Goal: Transaction & Acquisition: Book appointment/travel/reservation

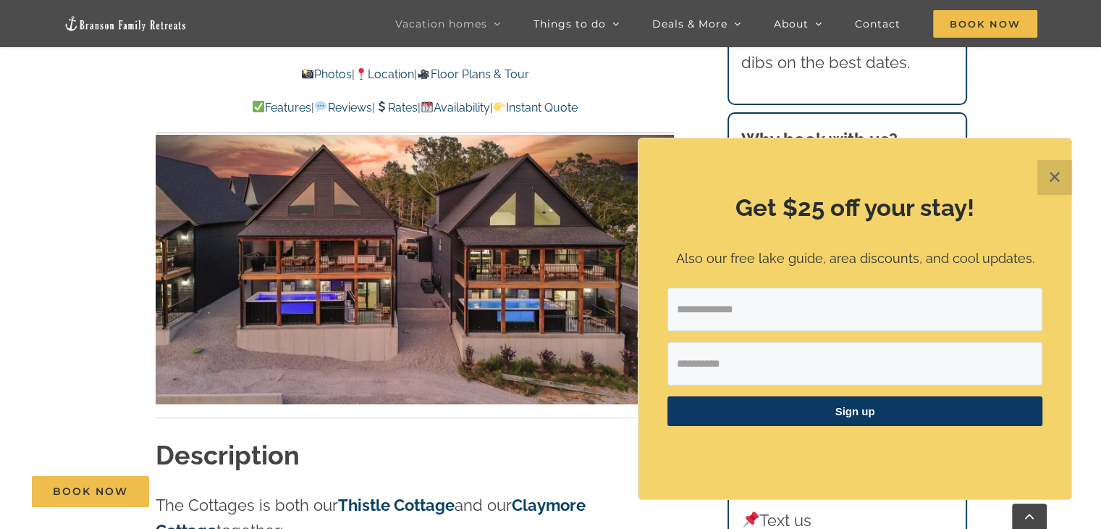
scroll to position [1025, 0]
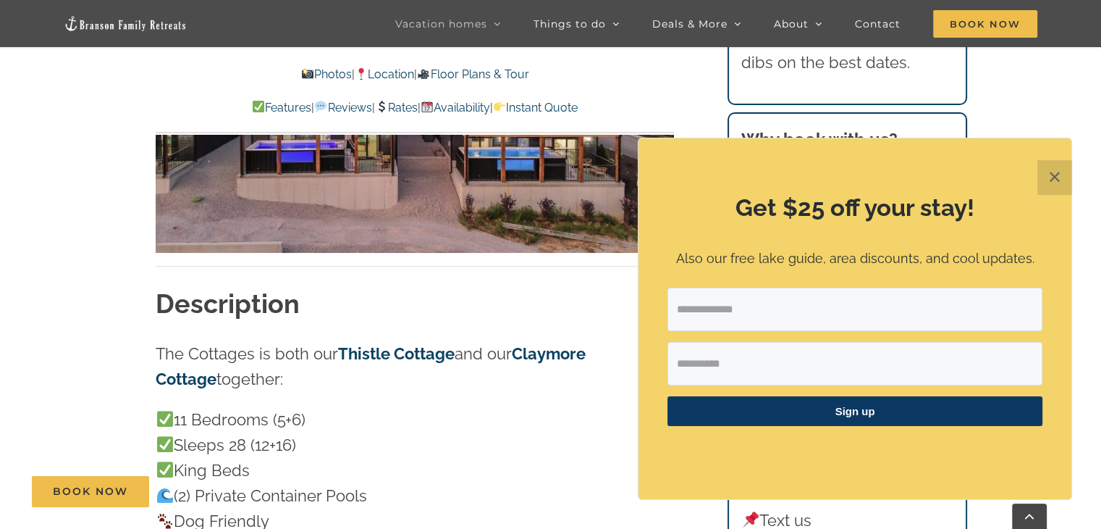
click at [1060, 177] on button "✕" at bounding box center [1055, 177] width 35 height 35
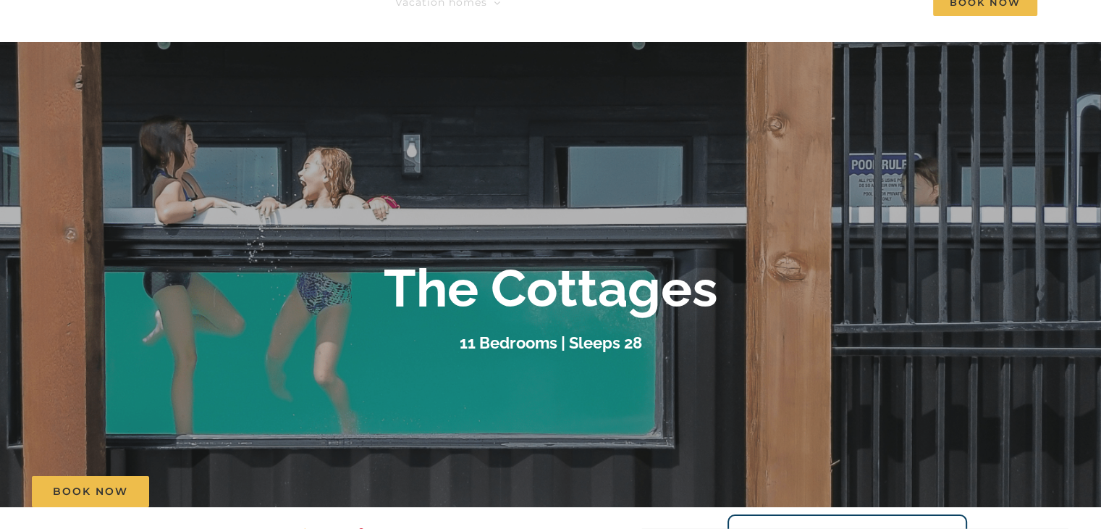
scroll to position [0, 0]
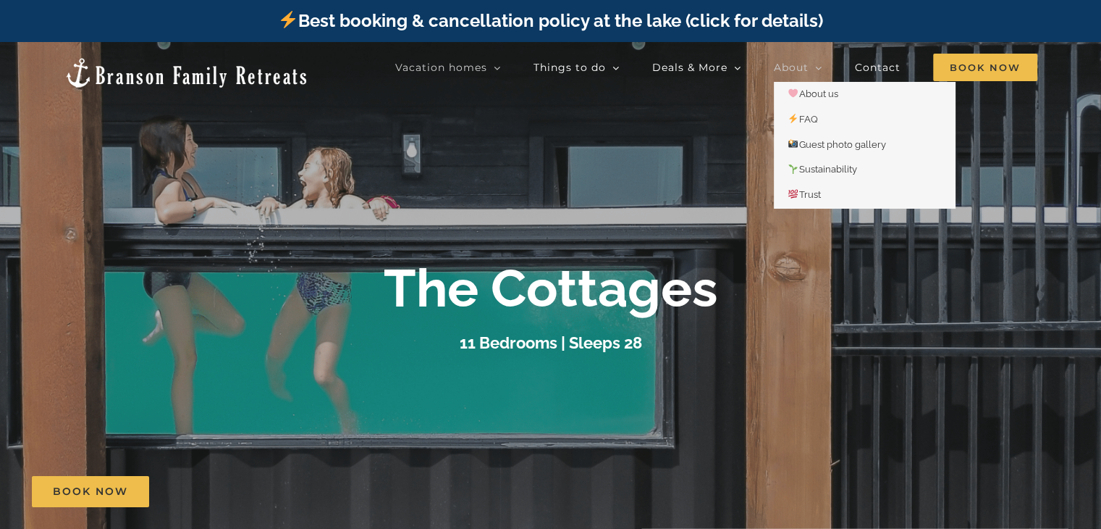
click at [820, 62] on icon "Main Menu" at bounding box center [818, 68] width 7 height 13
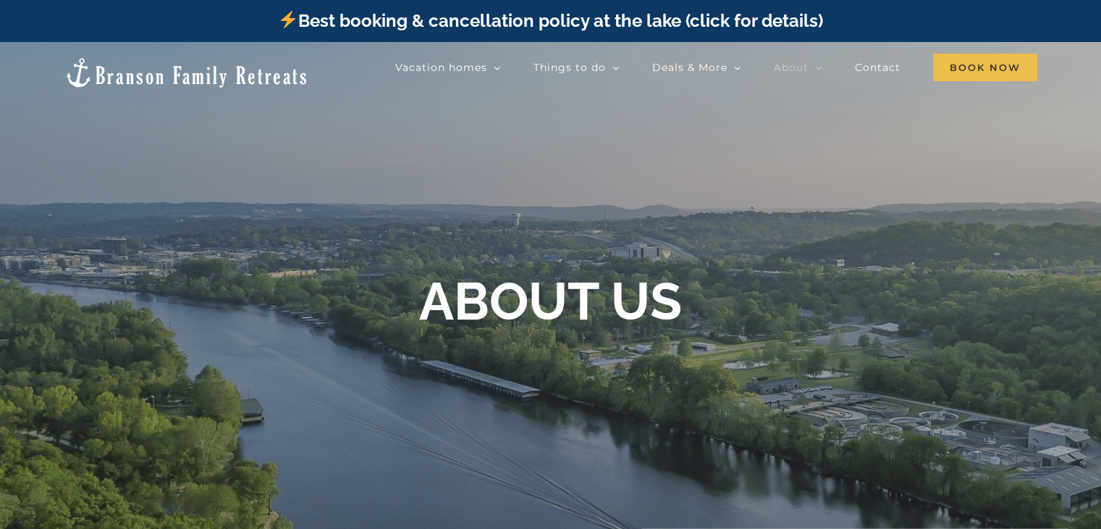
click at [307, 157] on div at bounding box center [550, 306] width 1101 height 529
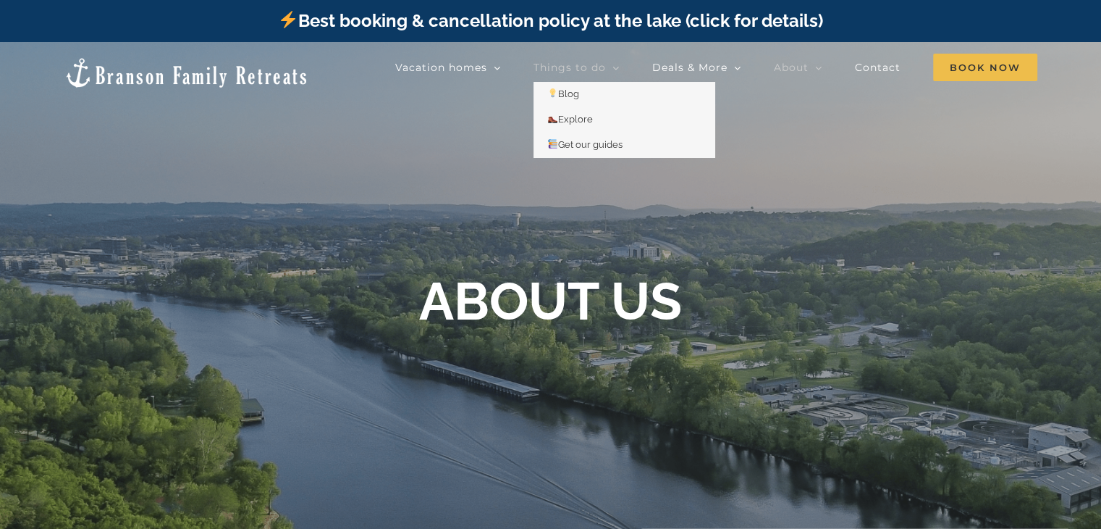
click at [581, 70] on span "Things to do" at bounding box center [570, 67] width 72 height 10
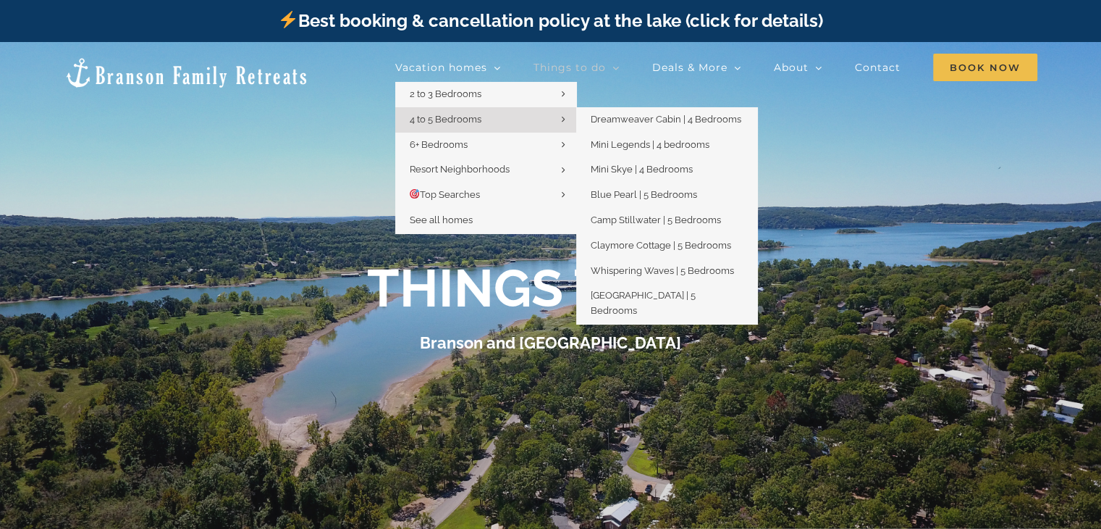
click at [515, 125] on link "4 to 5 Bedrooms" at bounding box center [485, 119] width 181 height 25
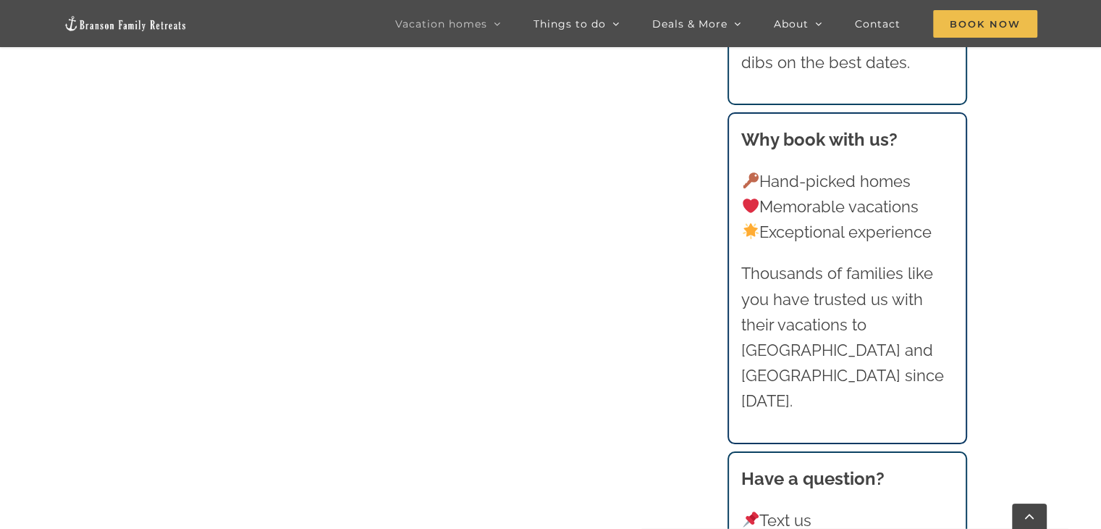
scroll to position [1224, 0]
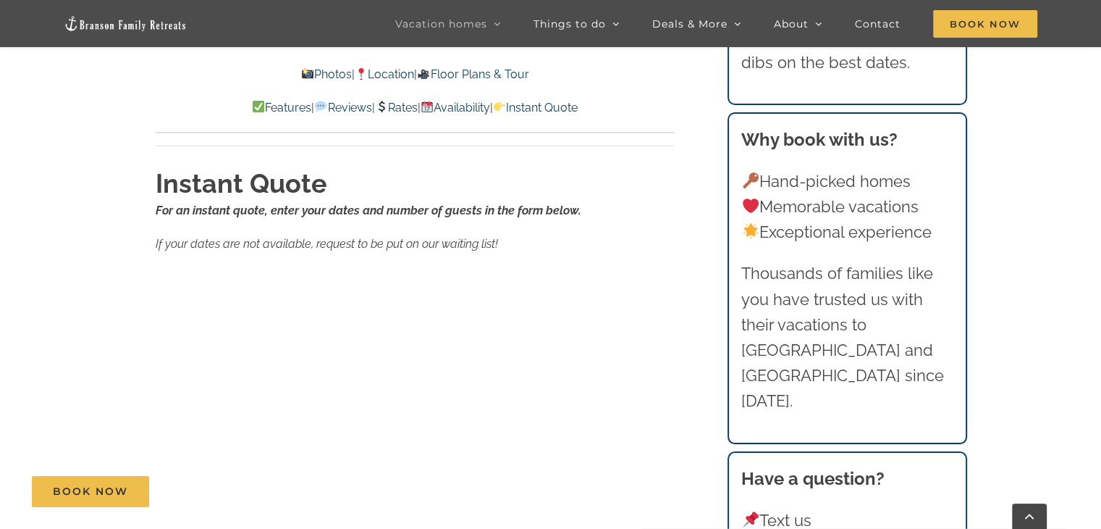
scroll to position [9128, 0]
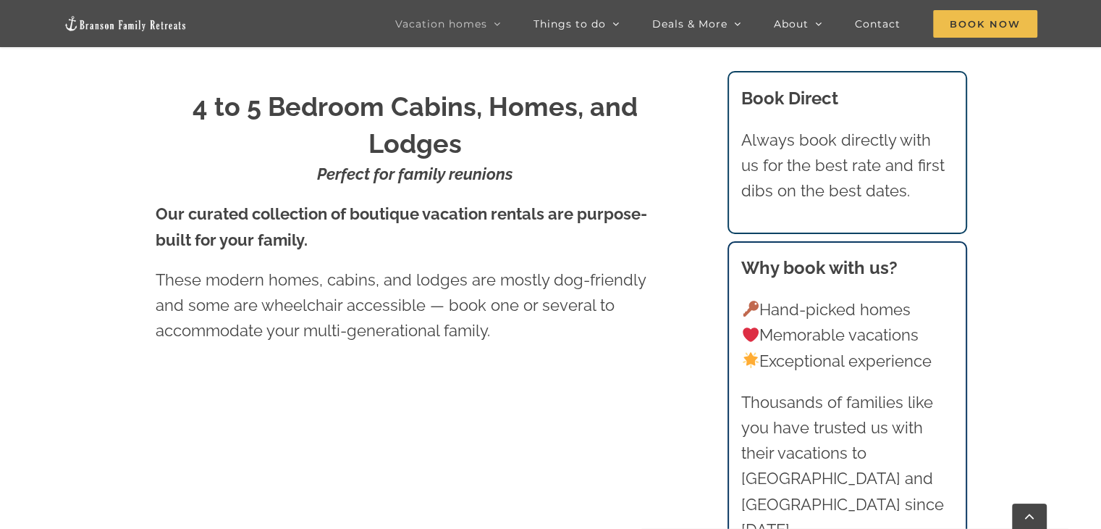
scroll to position [602, 0]
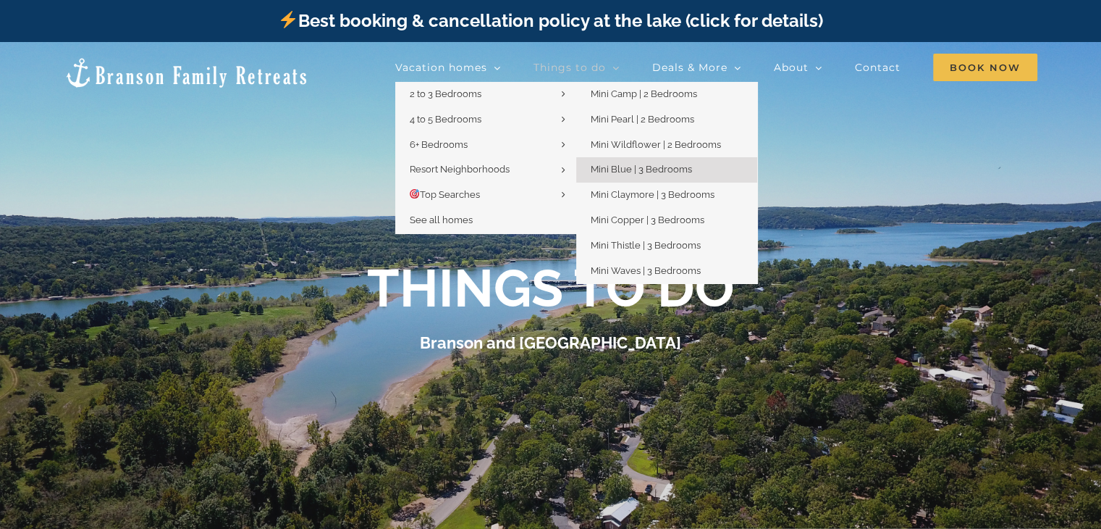
click at [658, 172] on span "Mini Blue | 3 Bedrooms" at bounding box center [641, 169] width 101 height 11
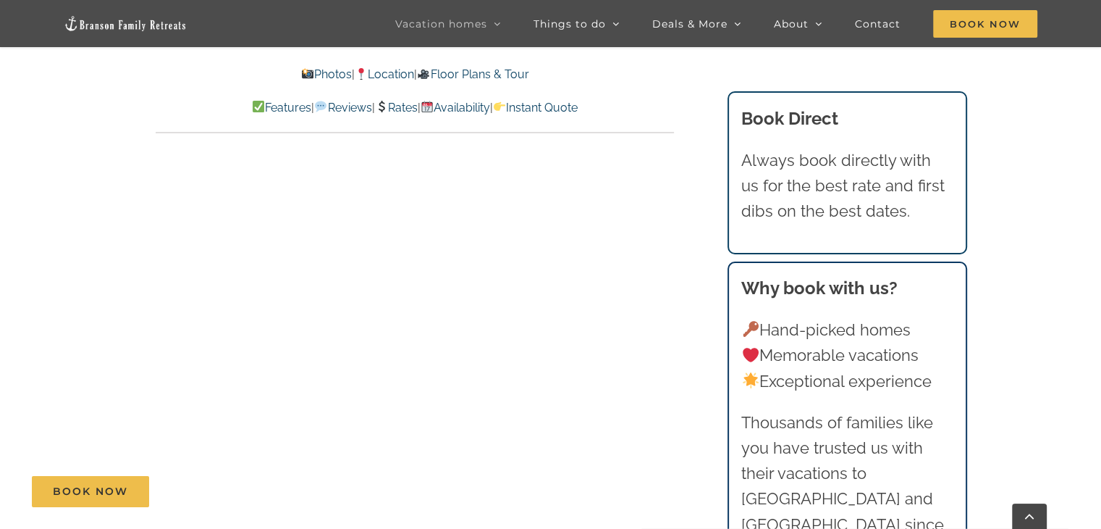
scroll to position [6752, 0]
click at [390, 109] on link "Rates" at bounding box center [396, 108] width 43 height 14
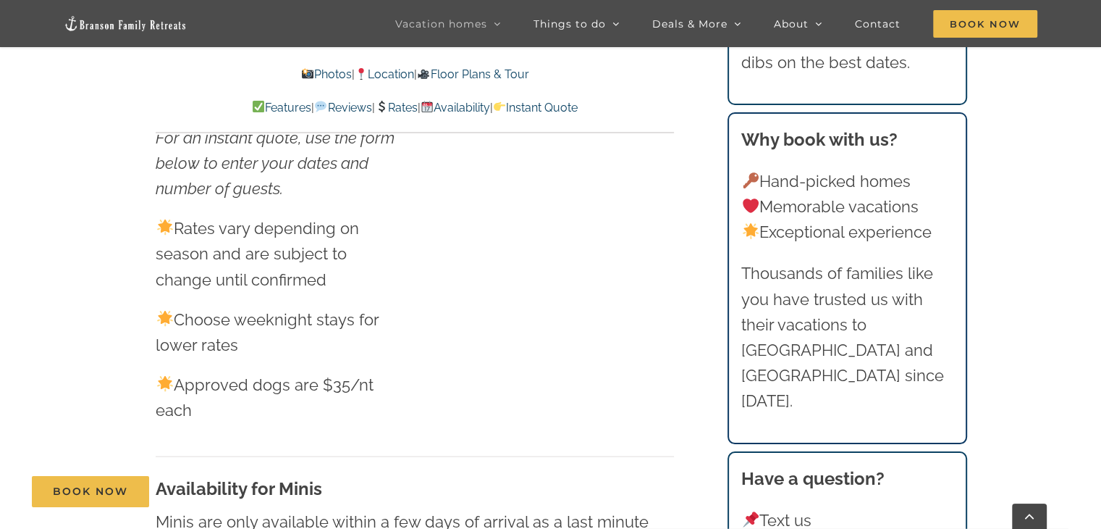
scroll to position [6752, 0]
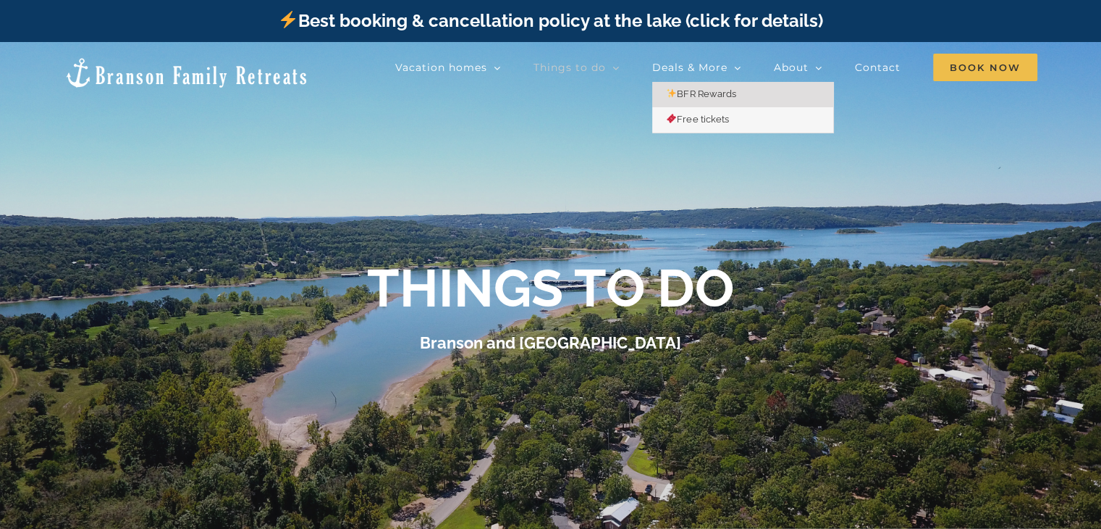
click at [723, 93] on span "BFR Rewards" at bounding box center [702, 93] width 70 height 11
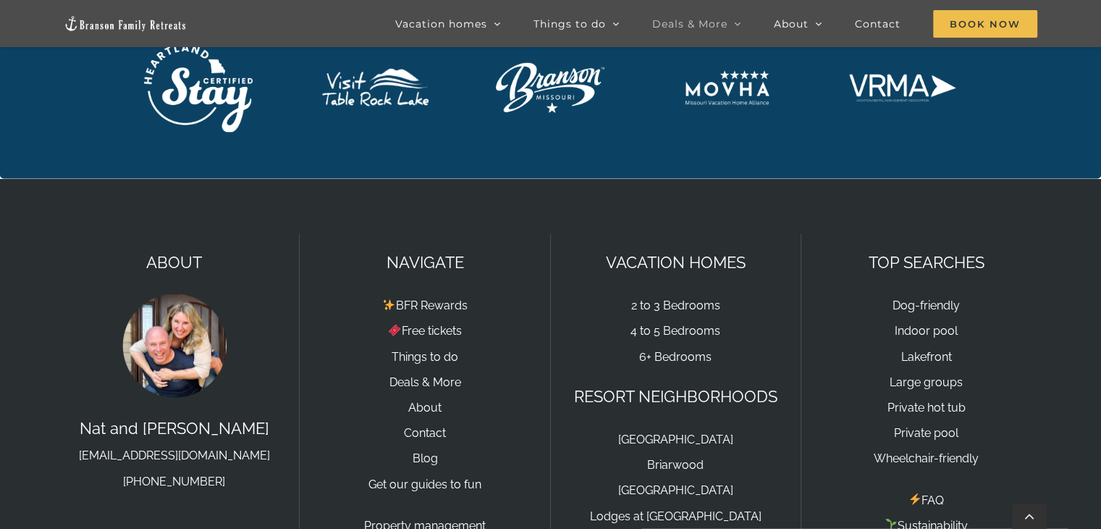
scroll to position [3057, 0]
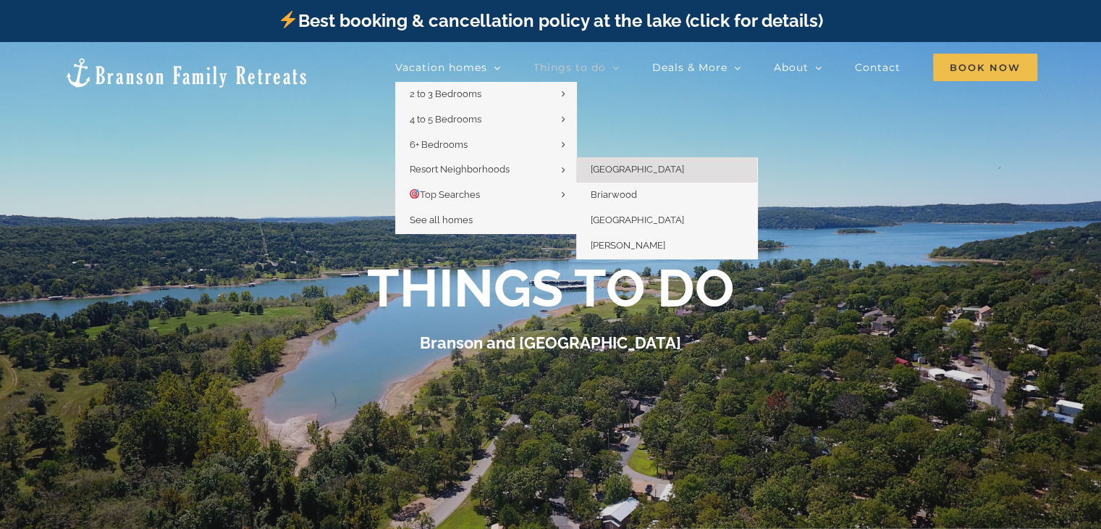
click at [601, 172] on span "[GEOGRAPHIC_DATA]" at bounding box center [637, 169] width 93 height 11
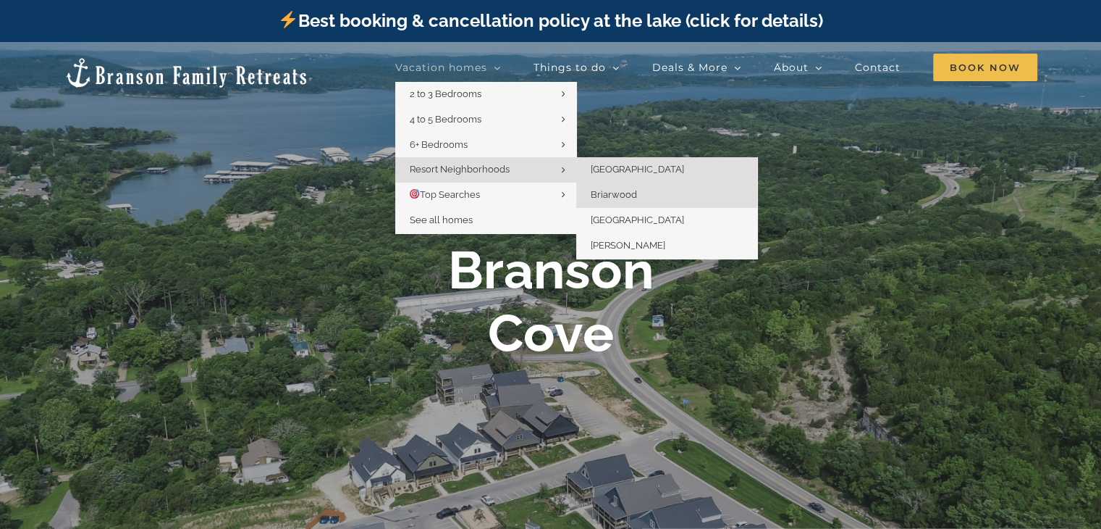
click at [618, 195] on span "Briarwood" at bounding box center [614, 194] width 46 height 11
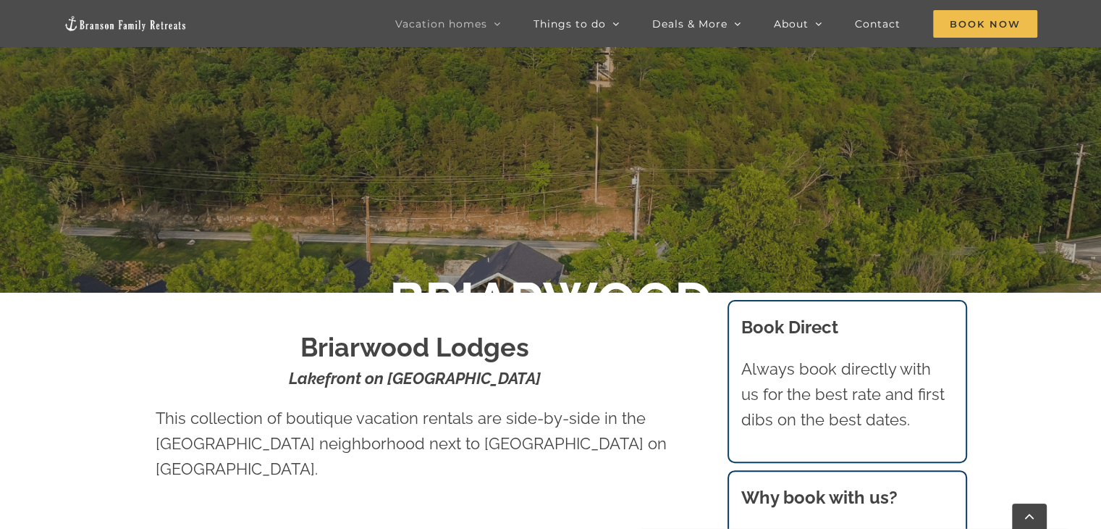
scroll to position [151, 0]
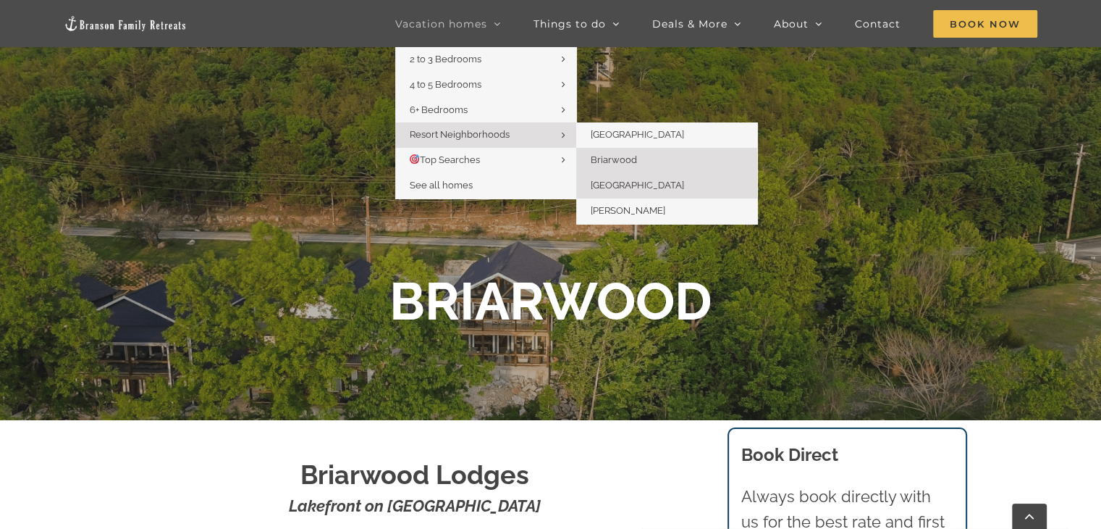
click at [644, 180] on span "[GEOGRAPHIC_DATA]" at bounding box center [637, 185] width 93 height 11
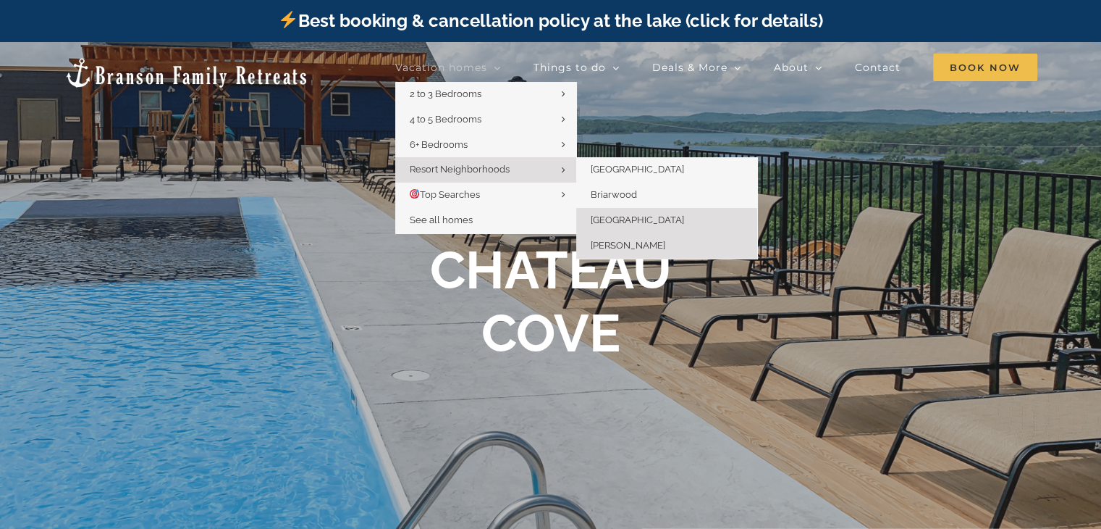
click at [649, 251] on link "[PERSON_NAME]" at bounding box center [666, 245] width 181 height 25
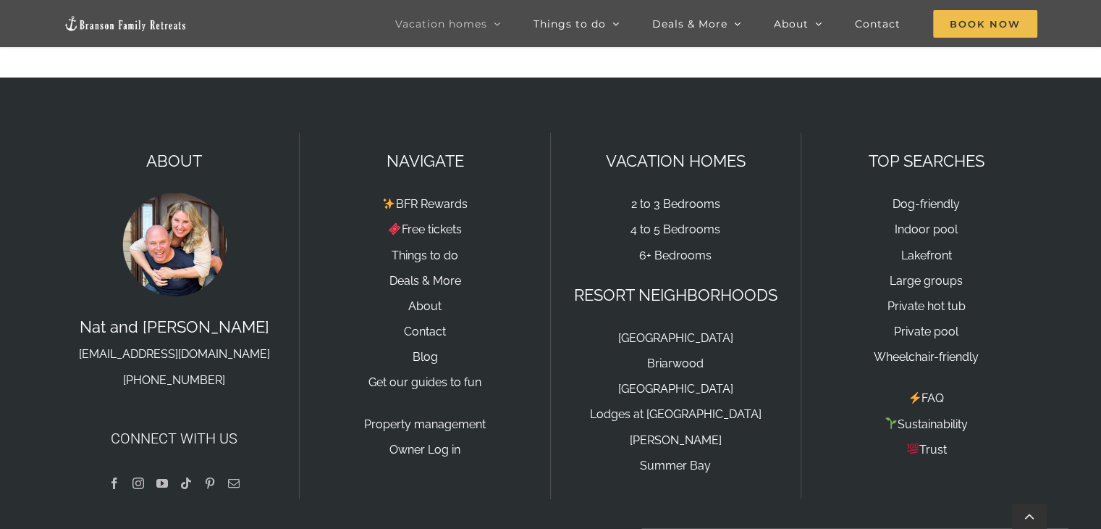
scroll to position [5052, 0]
